Goal: Information Seeking & Learning: Find specific page/section

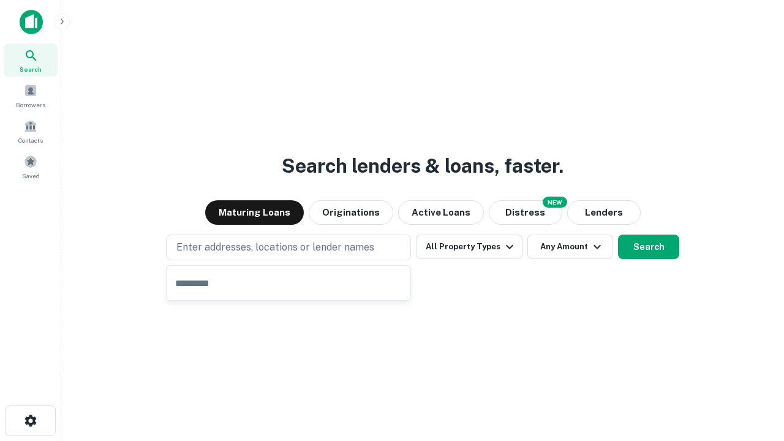
type input "**********"
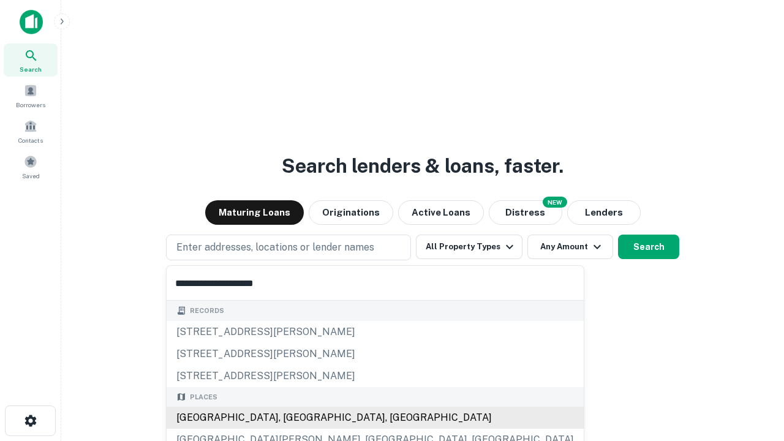
click at [293, 418] on div "[GEOGRAPHIC_DATA], [GEOGRAPHIC_DATA], [GEOGRAPHIC_DATA]" at bounding box center [375, 418] width 417 height 22
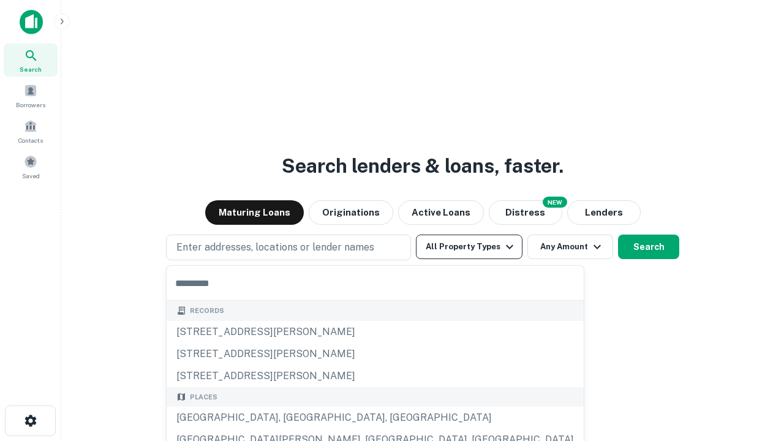
click at [469, 247] on button "All Property Types" at bounding box center [469, 247] width 107 height 25
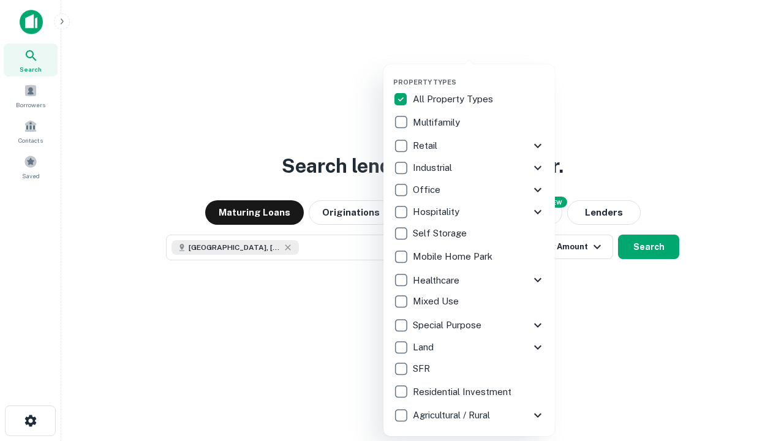
click at [479, 74] on button "button" at bounding box center [479, 74] width 172 height 1
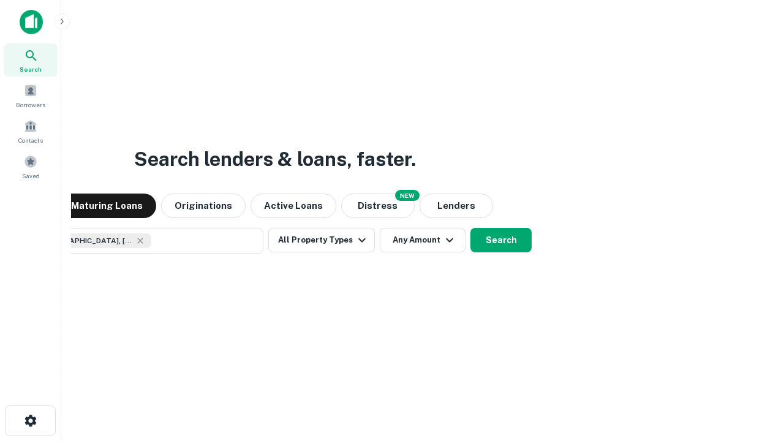
scroll to position [20, 0]
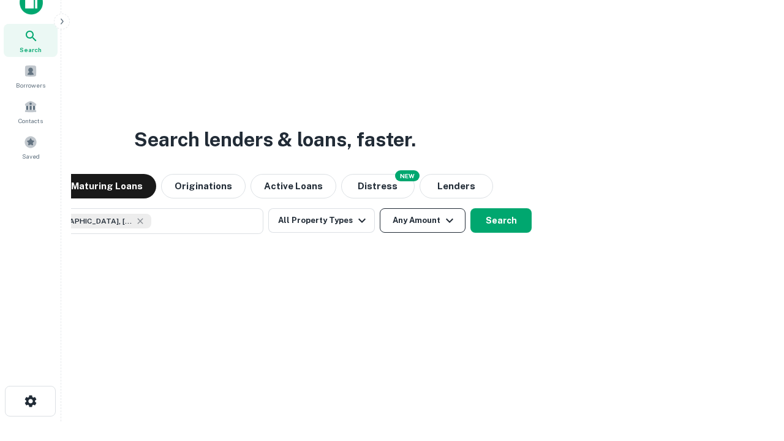
click at [380, 208] on button "Any Amount" at bounding box center [423, 220] width 86 height 25
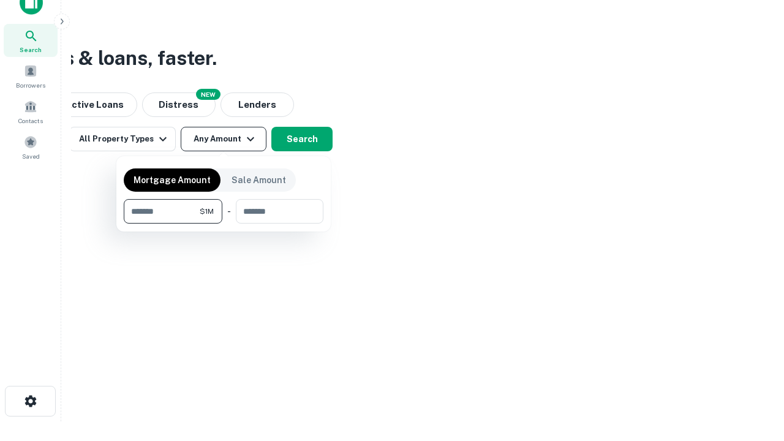
type input "*******"
click at [224, 224] on button "button" at bounding box center [224, 224] width 200 height 1
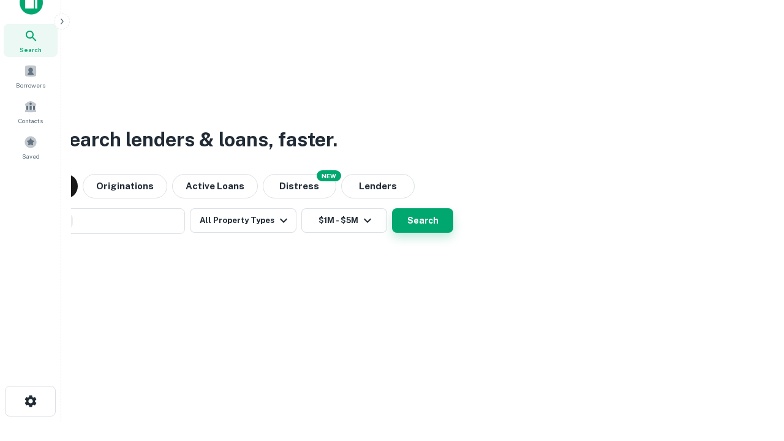
click at [392, 208] on button "Search" at bounding box center [422, 220] width 61 height 25
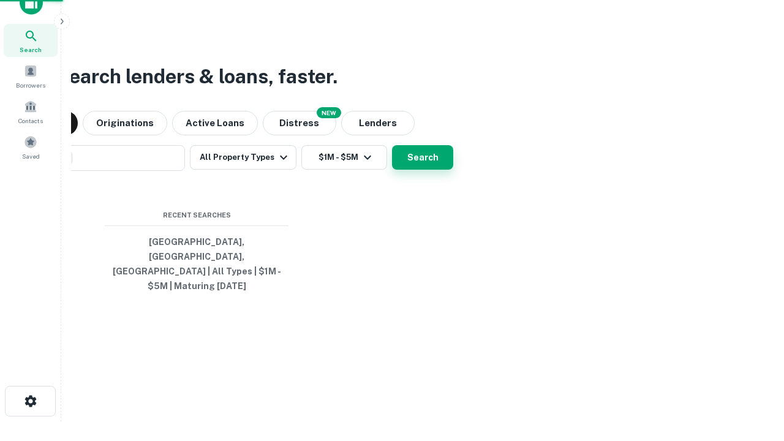
scroll to position [40, 347]
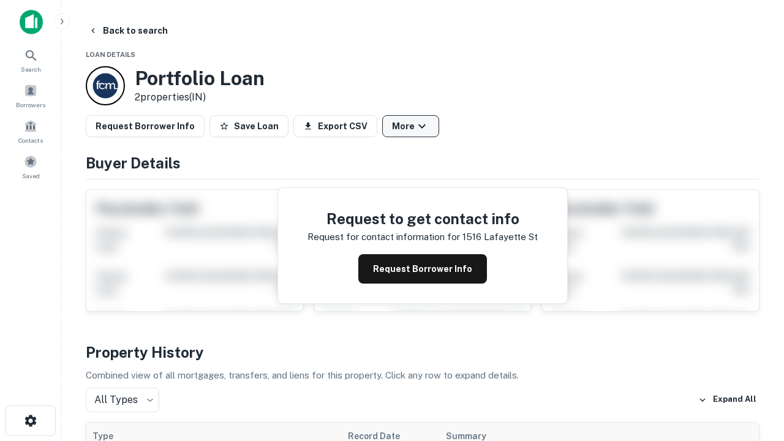
click at [410, 126] on button "More" at bounding box center [410, 126] width 57 height 22
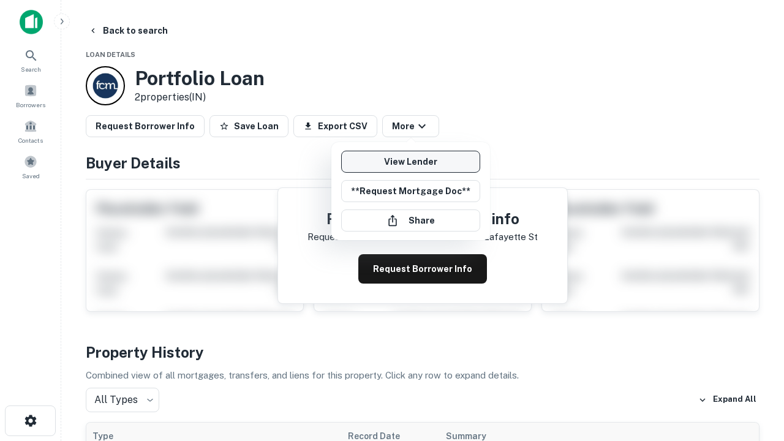
click at [410, 162] on link "View Lender" at bounding box center [410, 162] width 139 height 22
